Goal: Task Accomplishment & Management: Use online tool/utility

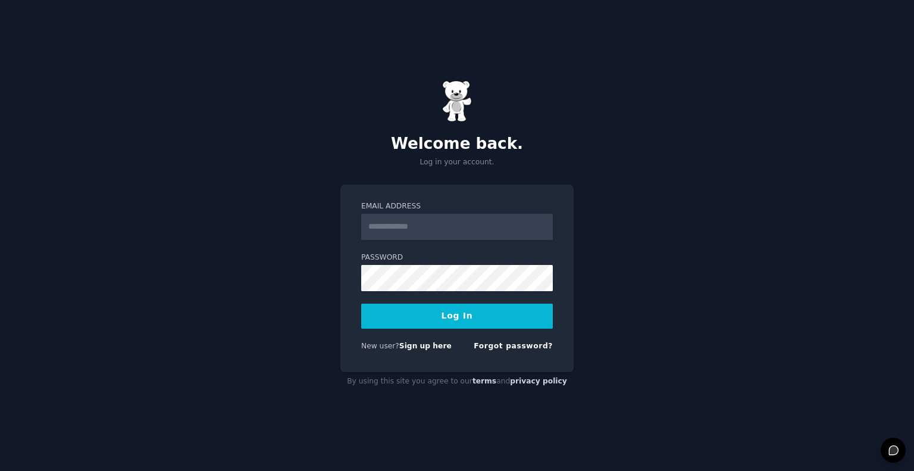
click at [346, 324] on div "Email Address Password Log In New user? Sign up here Forgot password?" at bounding box center [456, 278] width 233 height 188
click at [438, 345] on link "Sign up here" at bounding box center [425, 345] width 52 height 8
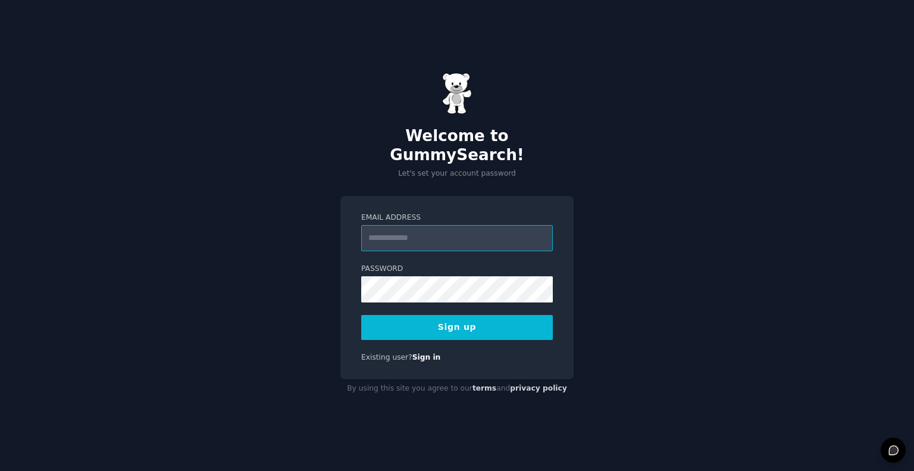
click at [457, 230] on input "Email Address" at bounding box center [457, 238] width 192 height 26
type input "**********"
click at [399, 320] on button "Sign up" at bounding box center [457, 327] width 192 height 25
click at [505, 324] on button "Sign up" at bounding box center [457, 327] width 192 height 25
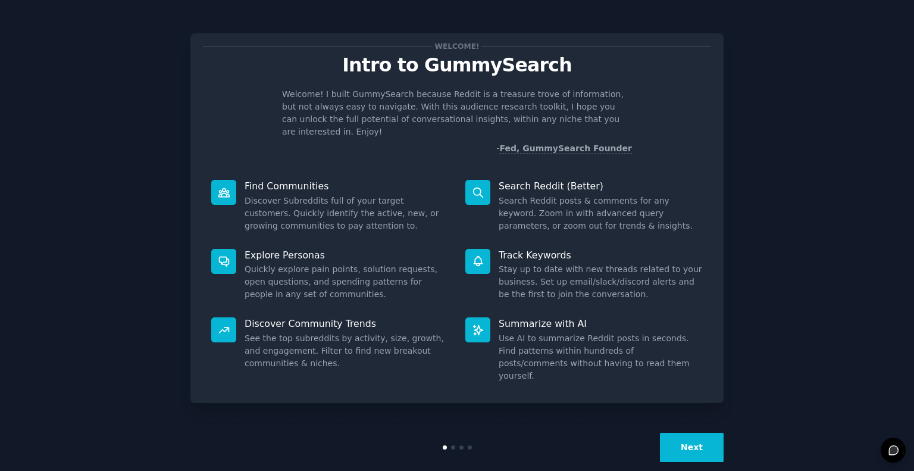
click at [703, 437] on button "Next" at bounding box center [692, 446] width 64 height 29
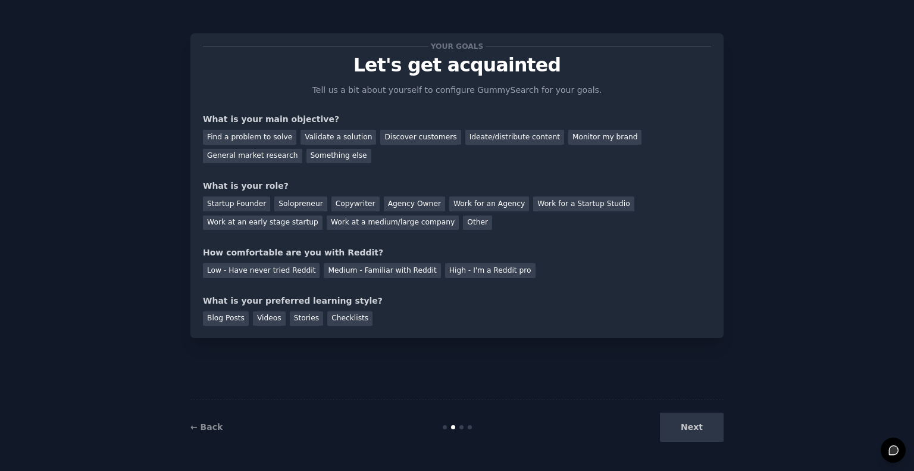
click at [702, 437] on div "Next" at bounding box center [634, 426] width 178 height 29
click at [694, 427] on div "Next" at bounding box center [634, 426] width 178 height 29
click at [590, 278] on div "Your goals Let's get acquainted Tell us a bit about yourself to configure Gummy…" at bounding box center [457, 186] width 508 height 280
click at [270, 135] on div "Find a problem to solve" at bounding box center [249, 137] width 93 height 15
click at [324, 137] on div "Validate a solution" at bounding box center [338, 137] width 76 height 15
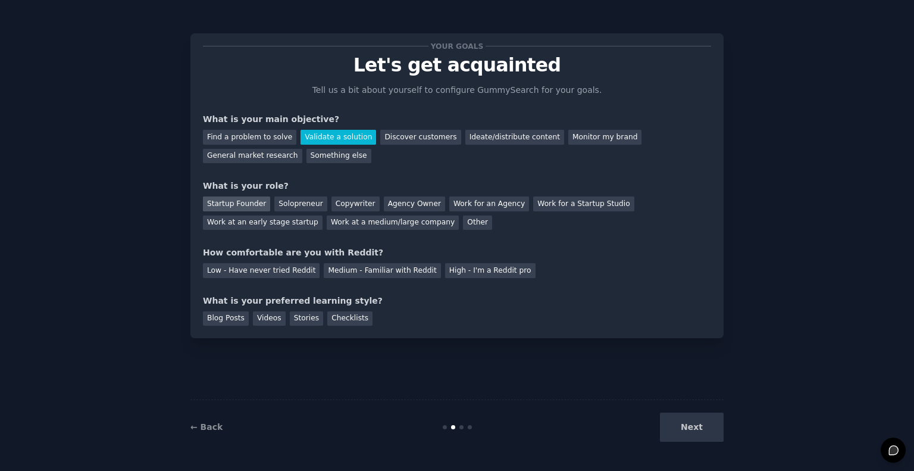
click at [240, 206] on div "Startup Founder" at bounding box center [236, 203] width 67 height 15
drag, startPoint x: 257, startPoint y: 253, endPoint x: 324, endPoint y: 252, distance: 66.6
click at [324, 252] on div "How comfortable are you with Reddit?" at bounding box center [457, 252] width 508 height 12
click at [284, 275] on div "Low - Have never tried Reddit" at bounding box center [261, 270] width 117 height 15
click at [220, 324] on div "Blog Posts" at bounding box center [226, 318] width 46 height 15
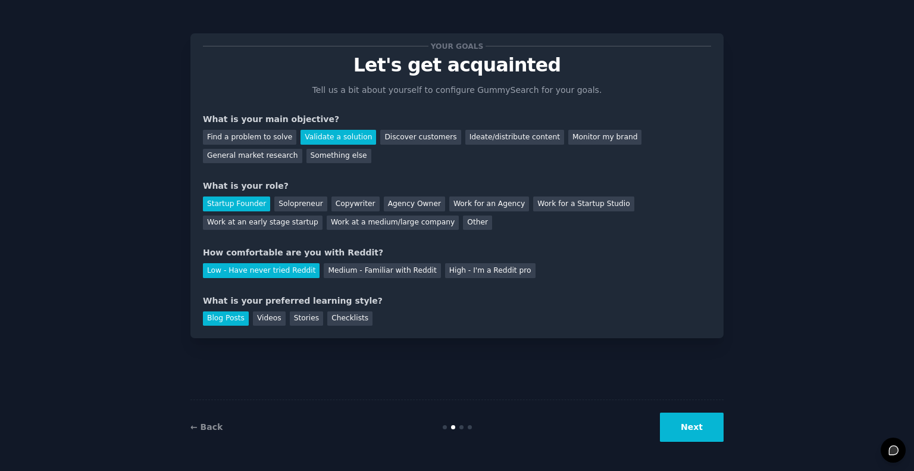
click at [698, 427] on button "Next" at bounding box center [692, 426] width 64 height 29
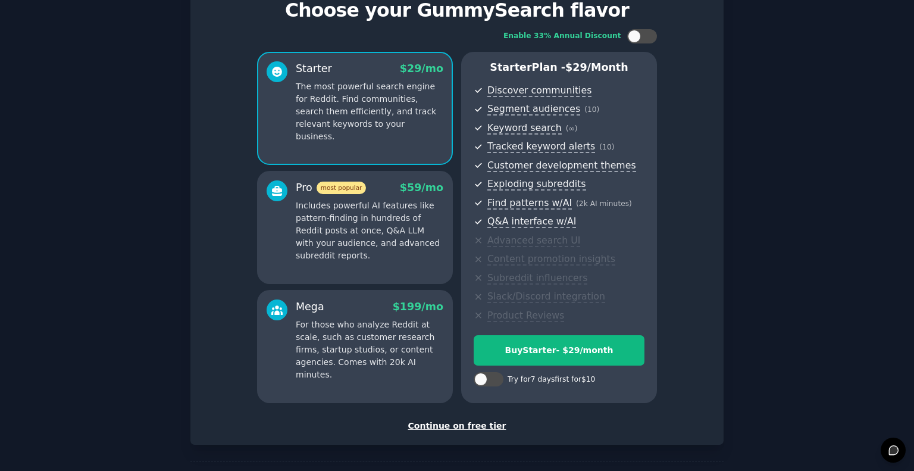
scroll to position [100, 0]
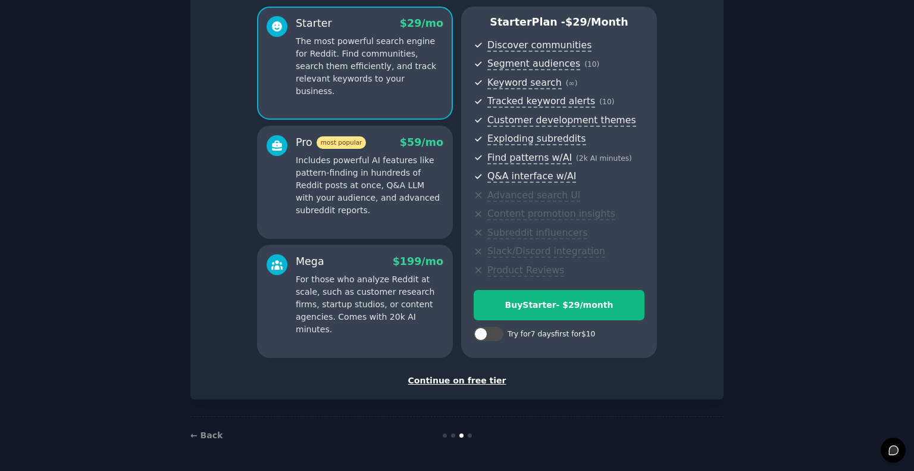
click at [451, 382] on div "Continue on free tier" at bounding box center [457, 380] width 508 height 12
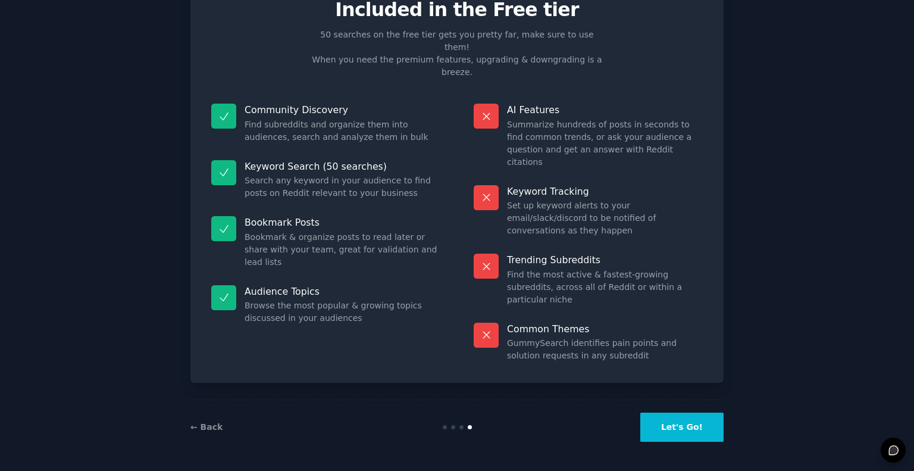
scroll to position [30, 0]
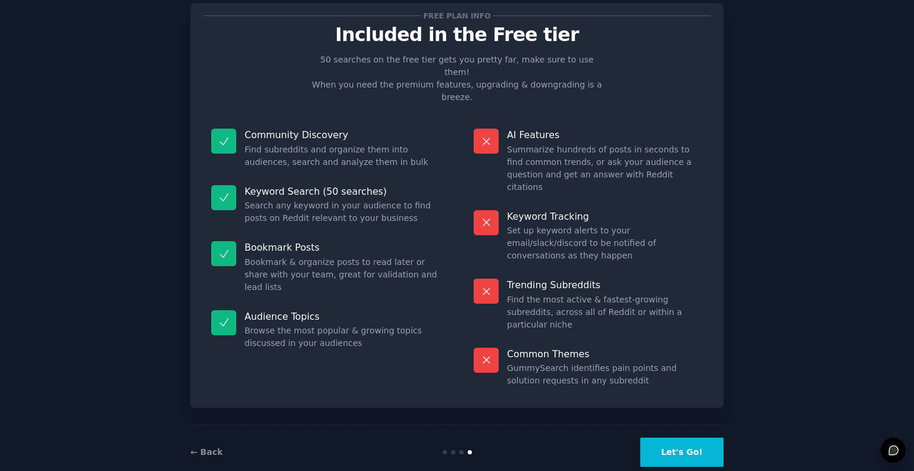
click at [673, 437] on button "Let's Go!" at bounding box center [681, 451] width 83 height 29
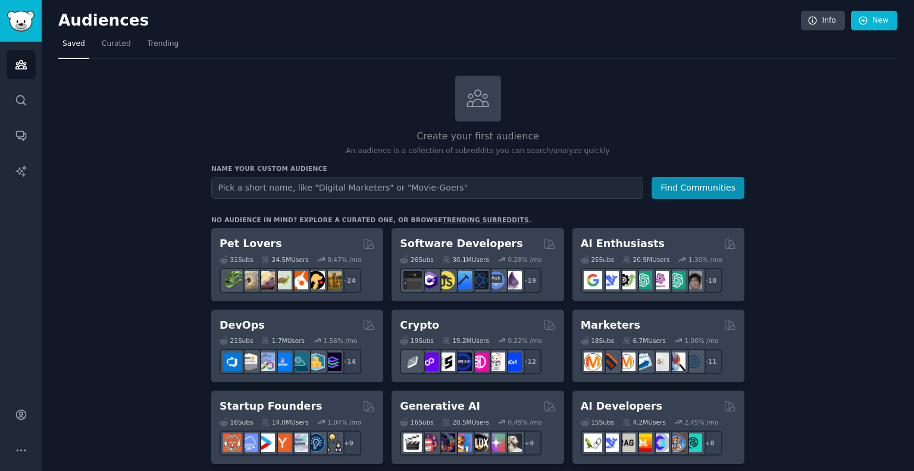
click at [264, 190] on input "text" at bounding box center [427, 188] width 432 height 22
type input "excel to web"
click at [651, 177] on button "Find Communities" at bounding box center [697, 188] width 93 height 22
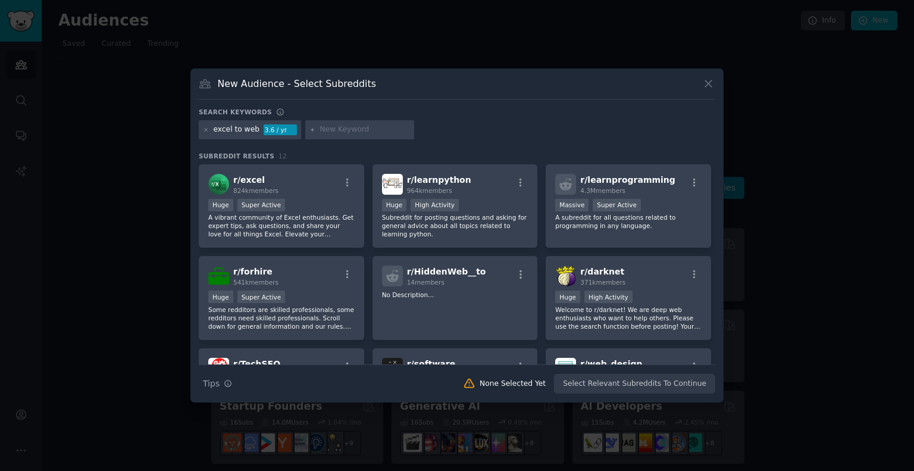
click at [705, 84] on icon at bounding box center [708, 83] width 12 height 12
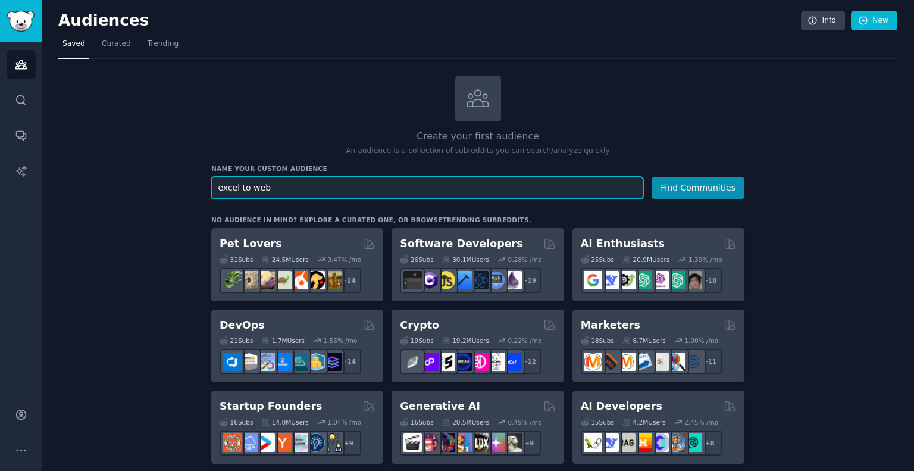
drag, startPoint x: 247, startPoint y: 187, endPoint x: 193, endPoint y: 185, distance: 54.8
click at [307, 186] on input "batch web" at bounding box center [427, 188] width 432 height 22
type input "batch web operation"
click at [651, 177] on button "Find Communities" at bounding box center [697, 188] width 93 height 22
